Goal: Task Accomplishment & Management: Manage account settings

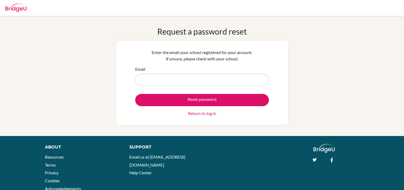
click at [263, 56] on p "Enter the email your school registered for your account. If unsure, please chec…" at bounding box center [202, 55] width 134 height 13
click at [15, 9] on img at bounding box center [15, 7] width 21 height 9
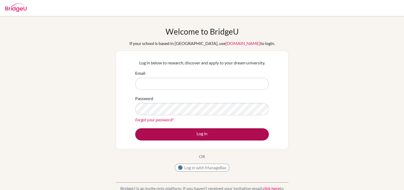
type input "[EMAIL_ADDRESS][DOMAIN_NAME]"
click at [191, 134] on button "Log in" at bounding box center [202, 134] width 134 height 12
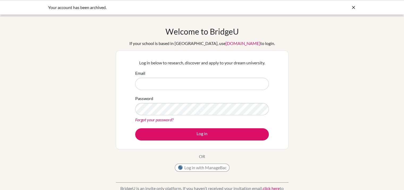
type input "gsipp@earj.com.br"
click at [168, 120] on link "Forgot your password?" at bounding box center [154, 119] width 38 height 5
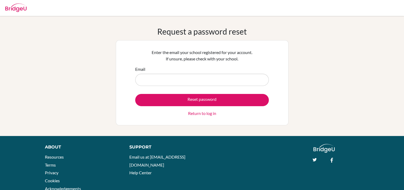
type input "[EMAIL_ADDRESS][DOMAIN_NAME]"
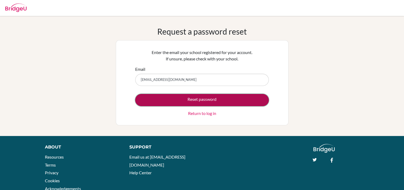
click at [188, 102] on button "Reset password" at bounding box center [202, 100] width 134 height 12
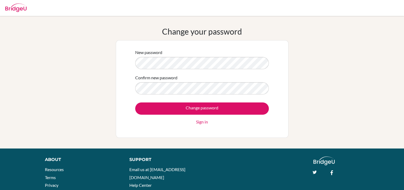
click at [238, 73] on form "New password Confirm new password Change password Sign in" at bounding box center [202, 87] width 134 height 76
click at [250, 98] on form "New password Confirm new password Change password Sign in" at bounding box center [202, 87] width 134 height 76
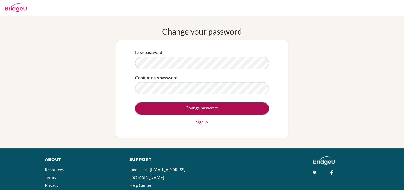
click at [243, 110] on input "Change password" at bounding box center [202, 108] width 134 height 12
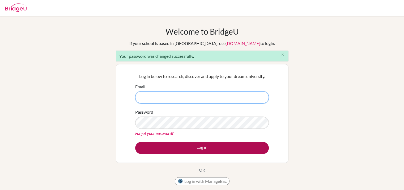
type input "[EMAIL_ADDRESS][DOMAIN_NAME]"
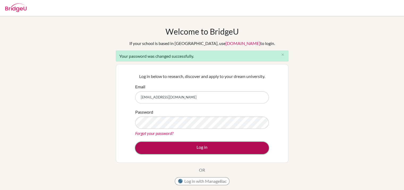
click at [185, 148] on button "Log in" at bounding box center [202, 148] width 134 height 12
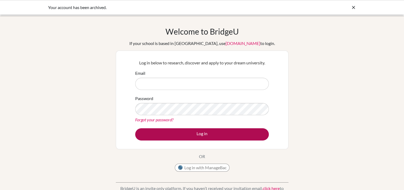
type input "gsipp@earj.com.br"
click at [232, 134] on button "Log in" at bounding box center [202, 134] width 134 height 12
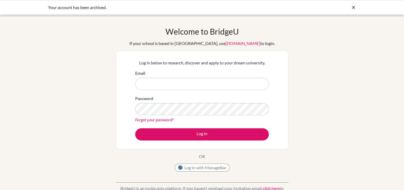
type input "[EMAIL_ADDRESS][DOMAIN_NAME]"
click at [353, 5] on icon at bounding box center [353, 7] width 5 height 5
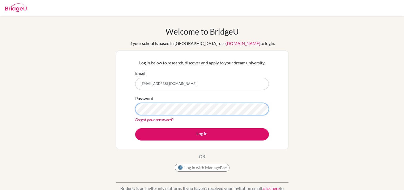
click at [135, 128] on button "Log in" at bounding box center [202, 134] width 134 height 12
